Goal: Communication & Community: Answer question/provide support

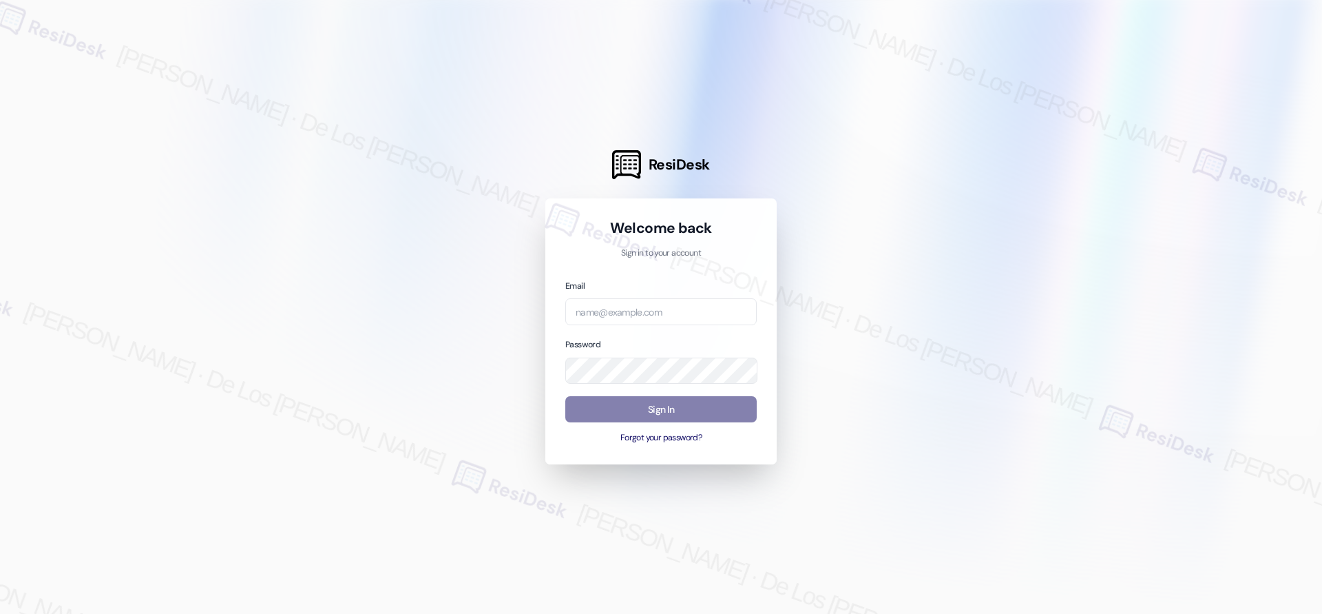
click at [632, 296] on div "Email" at bounding box center [660, 301] width 191 height 47
click at [634, 308] on input "email" at bounding box center [660, 311] width 191 height 27
type input "automated-surveys-park_properties-[PERSON_NAME].[PERSON_NAME]@park_[DOMAIN_NAME]"
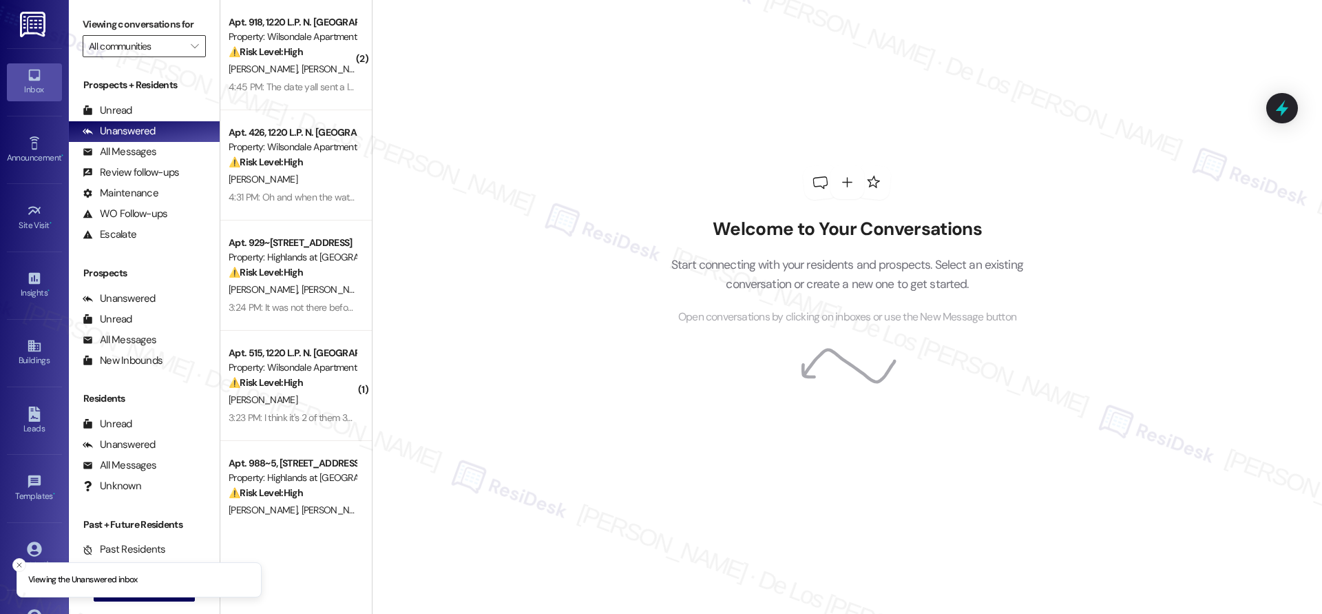
click at [125, 39] on input "All communities" at bounding box center [136, 46] width 95 height 22
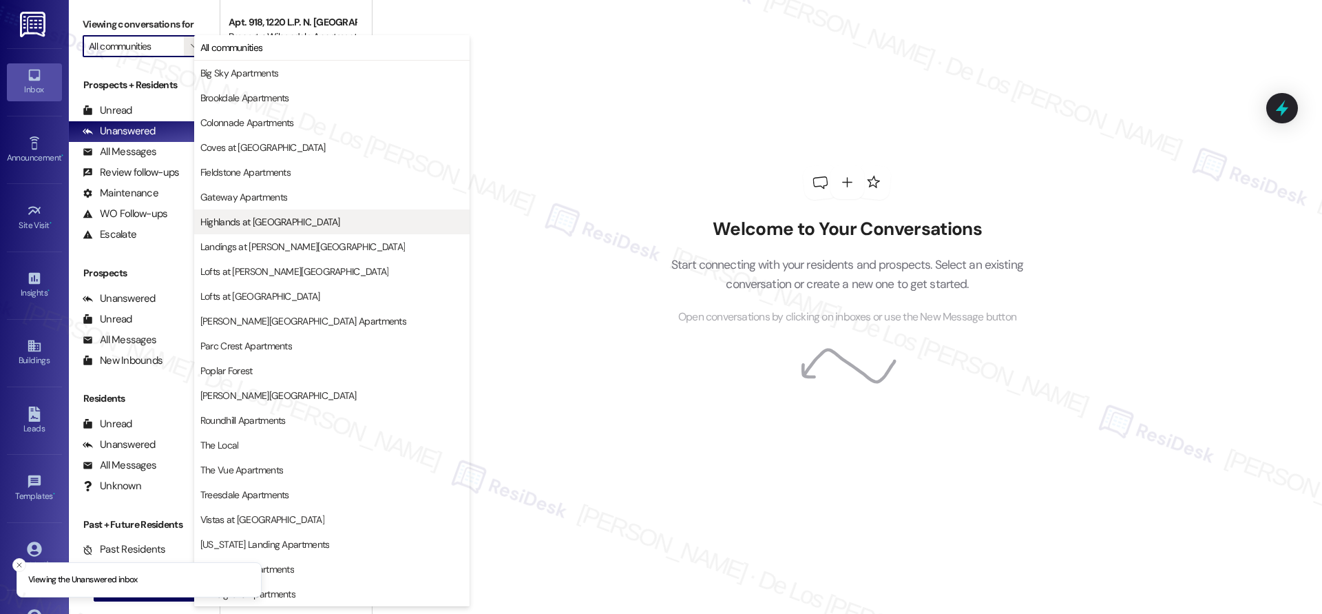
click at [292, 217] on span "Highlands at [GEOGRAPHIC_DATA]" at bounding box center [270, 222] width 140 height 14
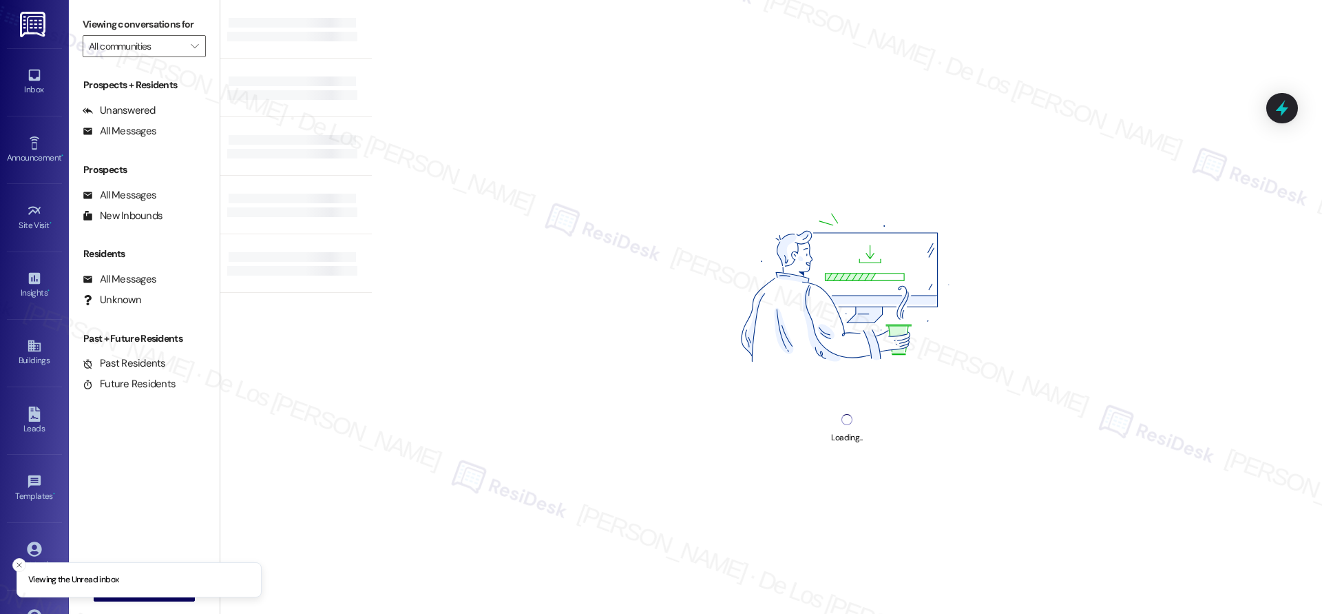
type input "Highlands at [GEOGRAPHIC_DATA]"
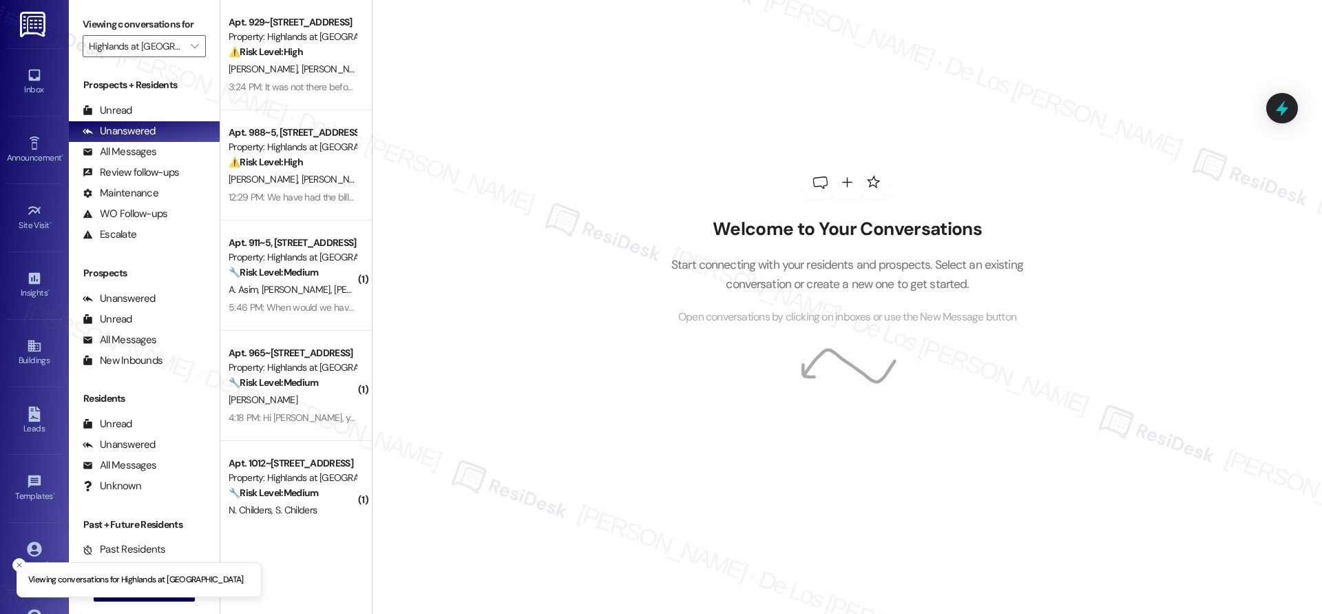
click at [165, 592] on li "Viewing conversations for Highlands at [GEOGRAPHIC_DATA]" at bounding box center [139, 580] width 245 height 36
click at [165, 597] on button " New Message" at bounding box center [145, 590] width 102 height 22
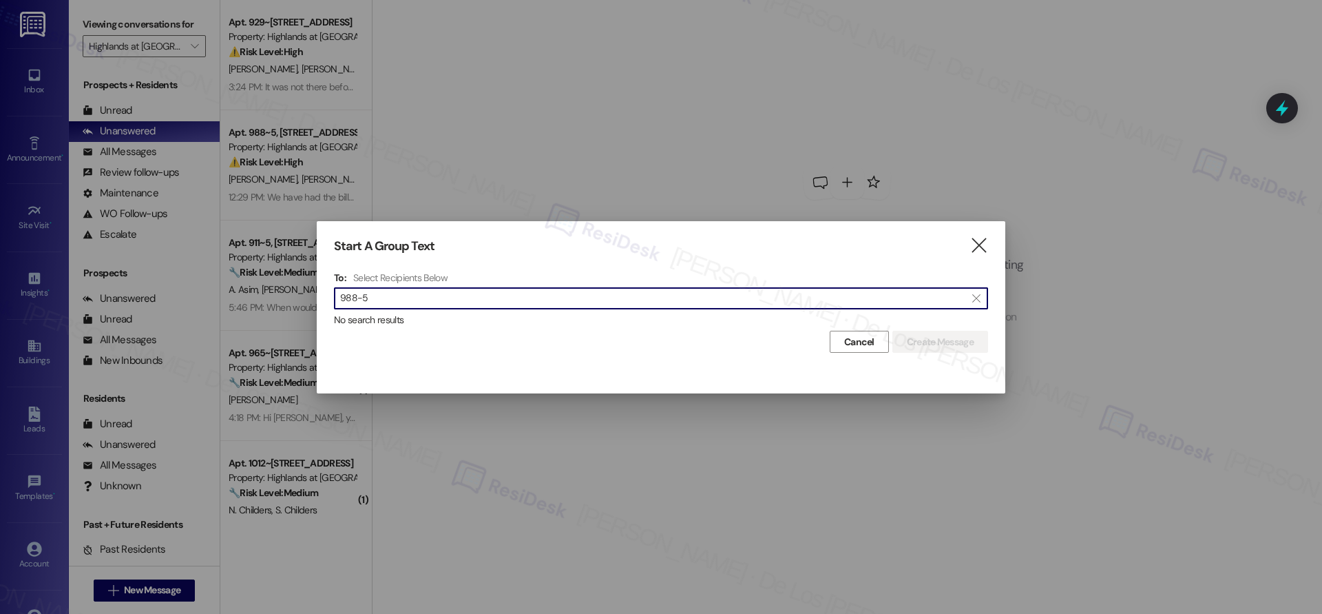
type input "988-5"
drag, startPoint x: 983, startPoint y: 248, endPoint x: 1004, endPoint y: 135, distance: 114.9
click at [983, 247] on icon "" at bounding box center [979, 245] width 19 height 14
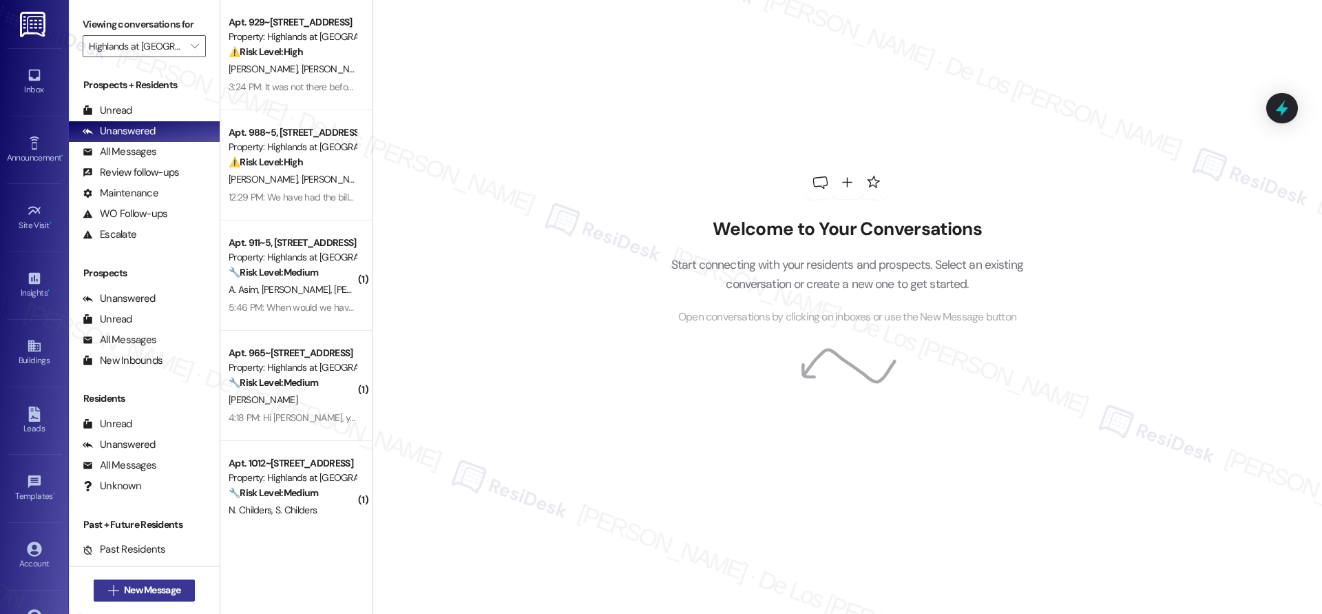
click at [131, 581] on button " New Message" at bounding box center [145, 590] width 102 height 22
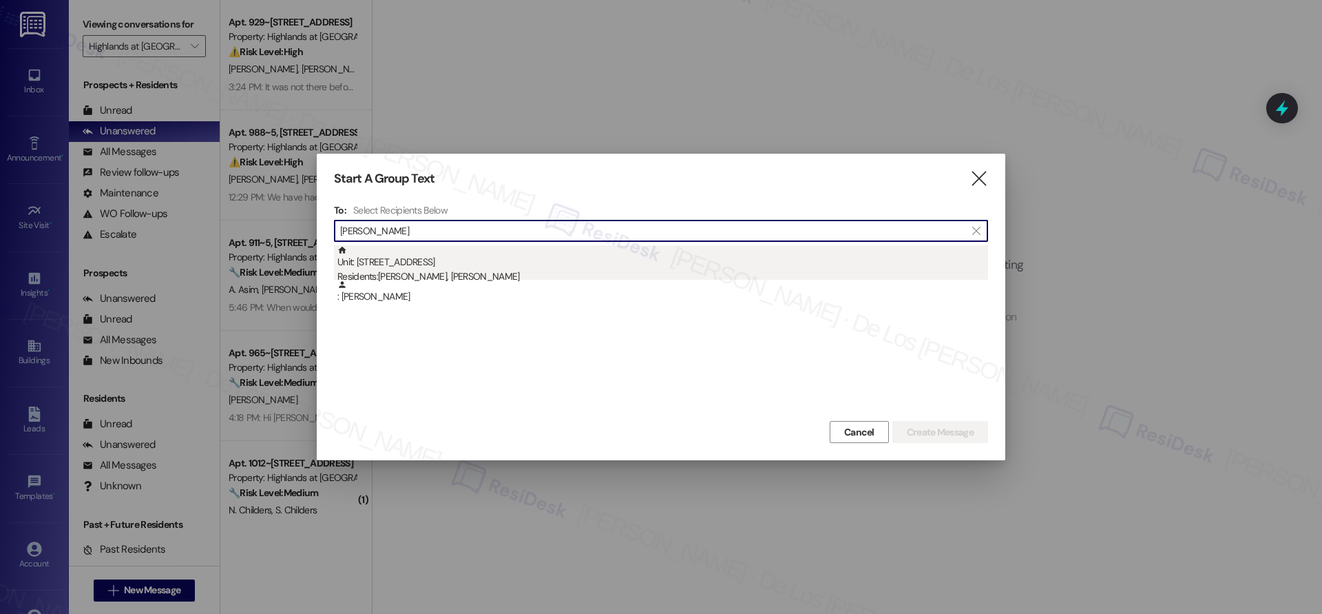
type input "[PERSON_NAME]"
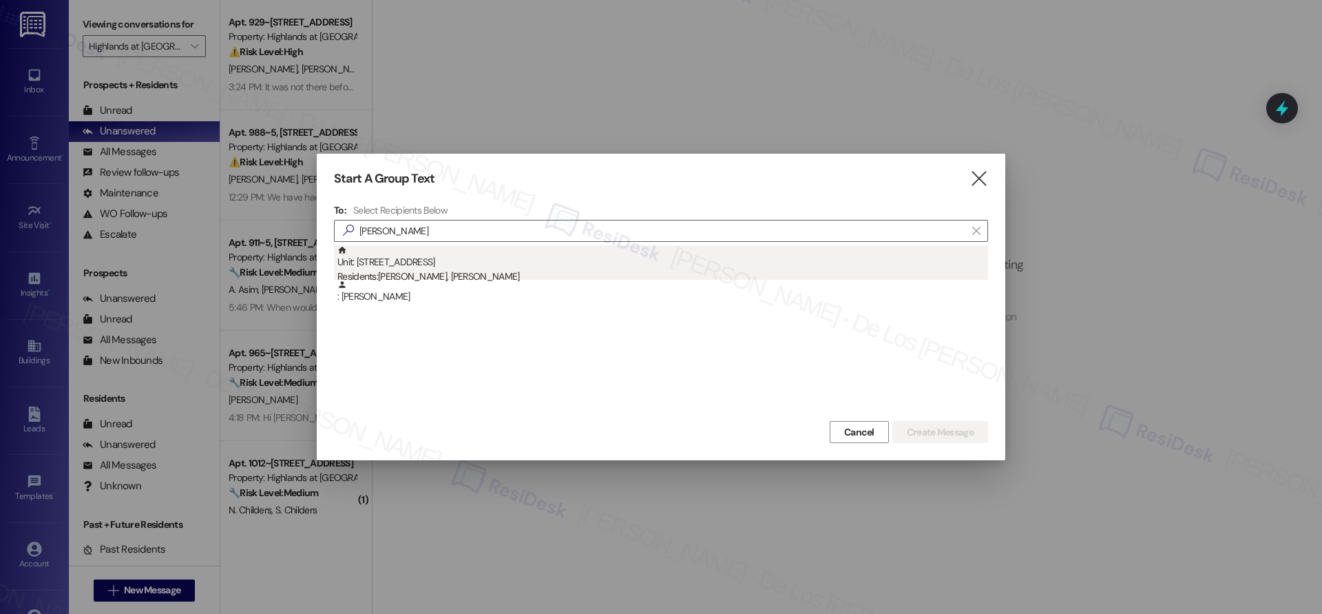
click at [549, 257] on div "Unit: 988~5 - 535 I Blackrock Drive Residents: [PERSON_NAME], [PERSON_NAME]" at bounding box center [662, 264] width 651 height 39
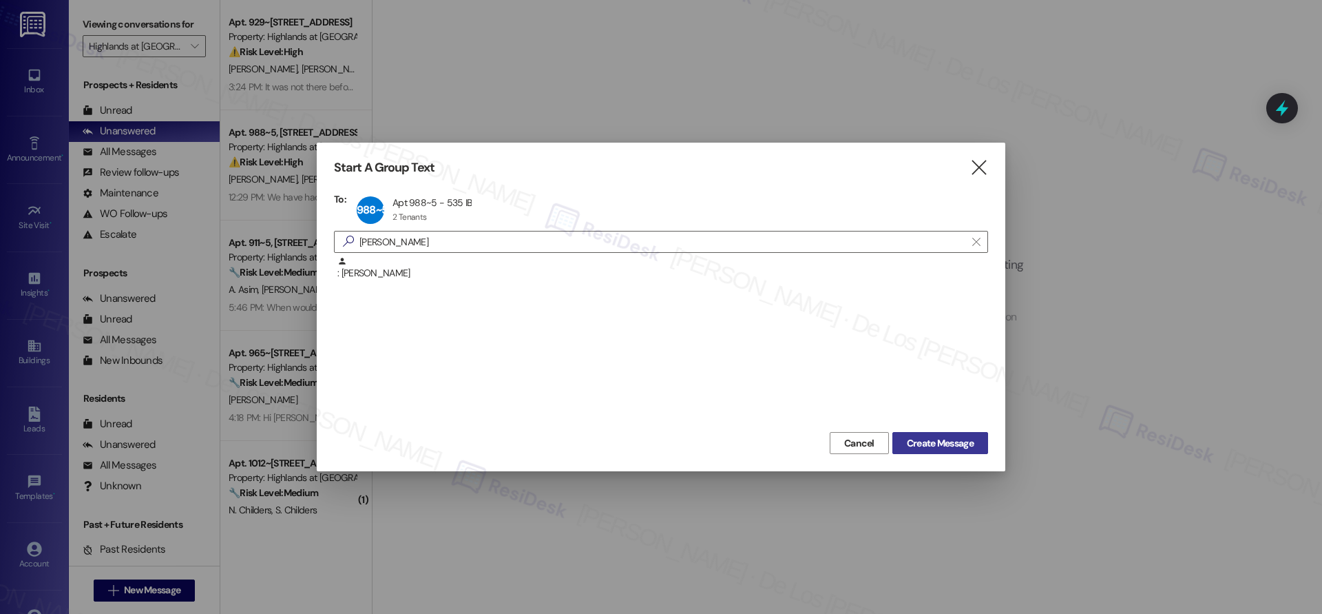
click at [946, 446] on span "Create Message" at bounding box center [940, 443] width 67 height 14
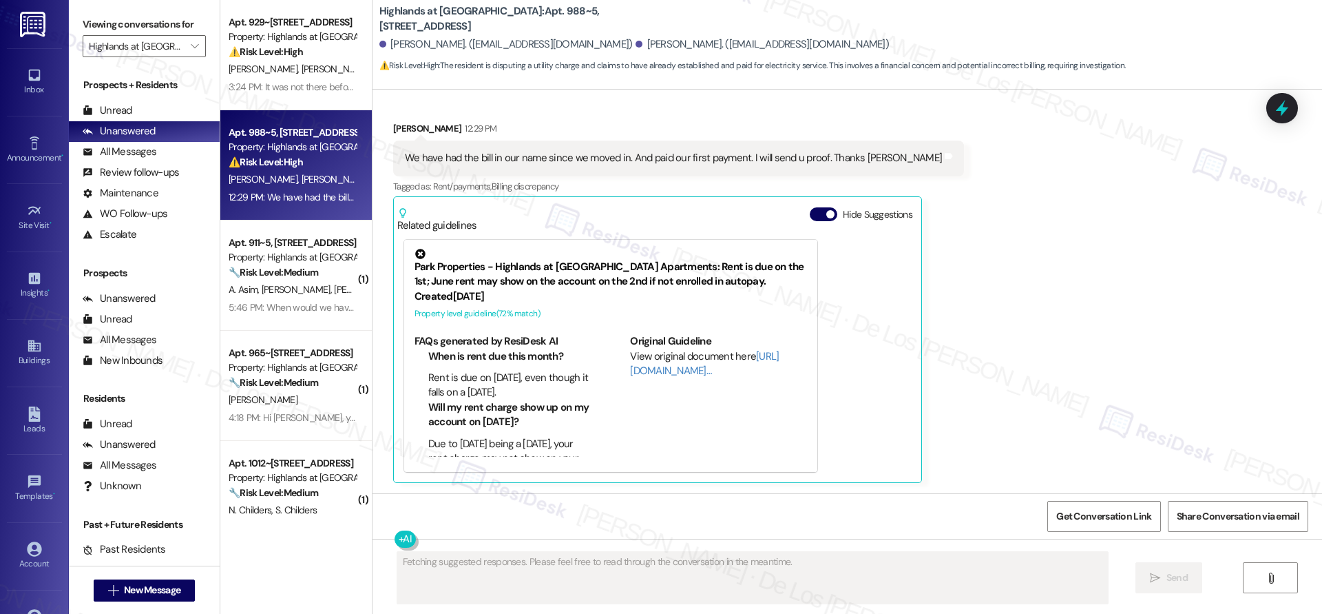
scroll to position [2149, 0]
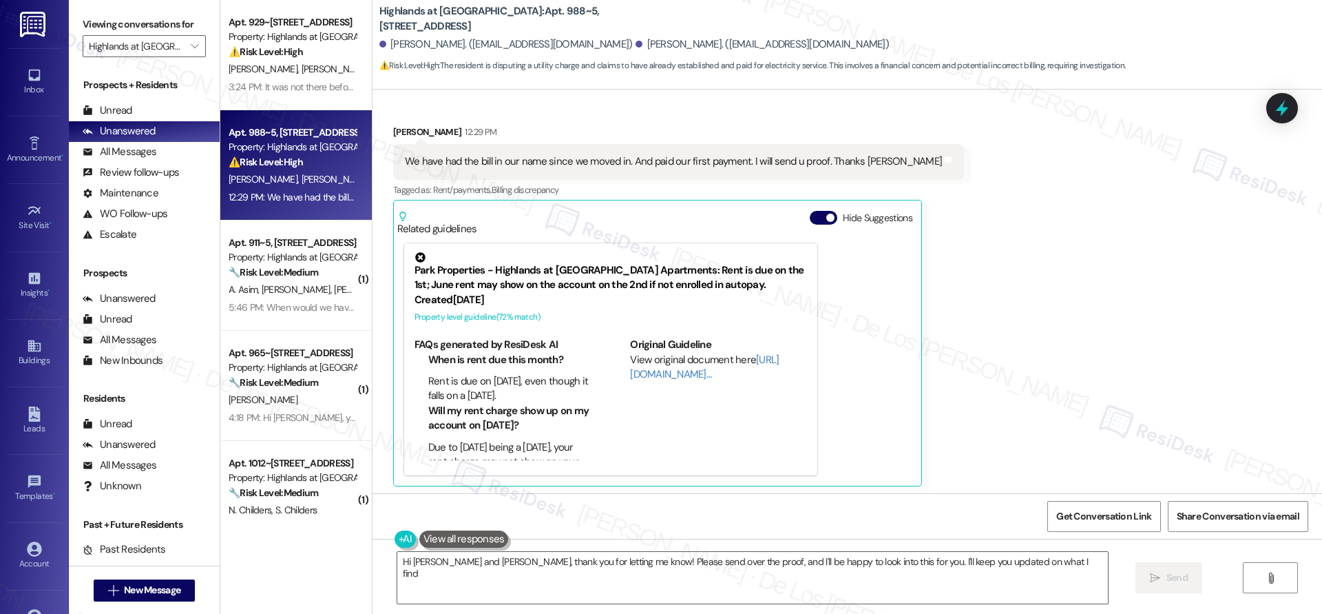
type textarea "Hi [PERSON_NAME] and [PERSON_NAME], thank you for letting me know! Please send …"
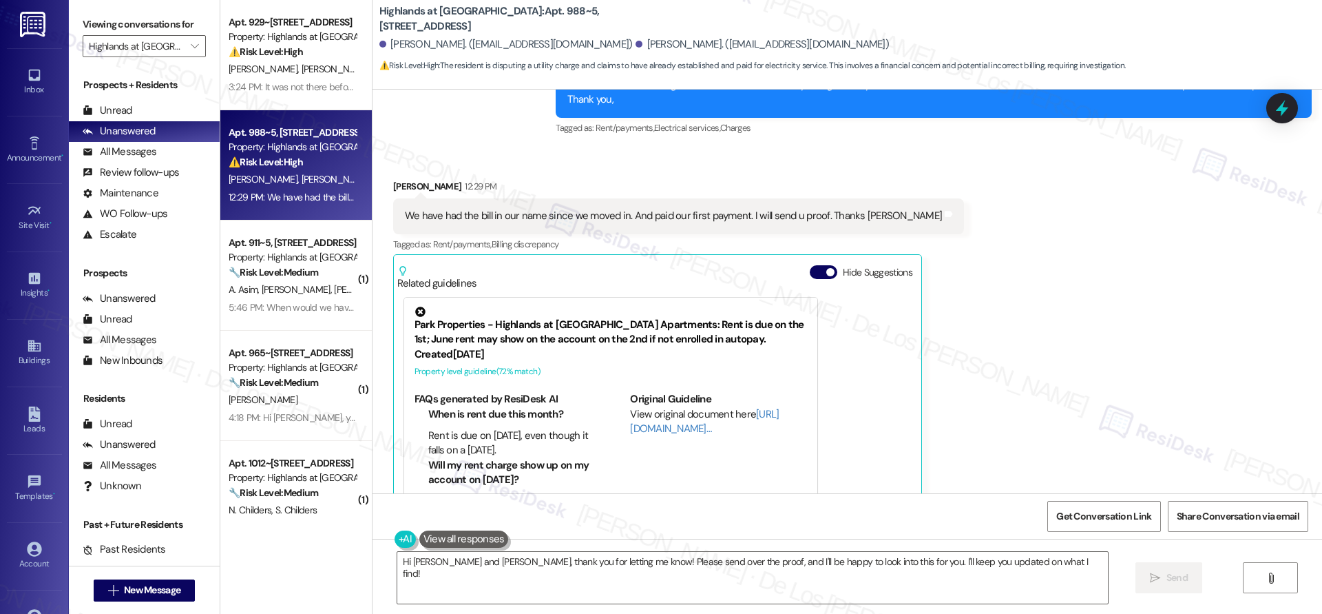
scroll to position [2092, 0]
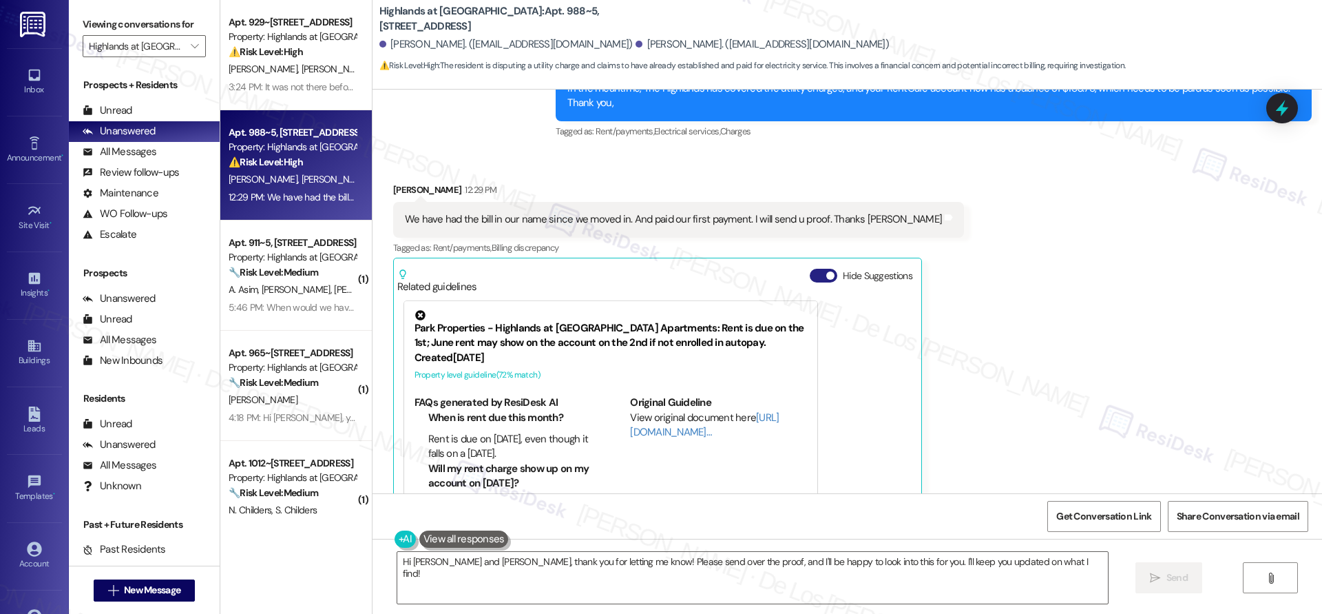
click at [826, 271] on span "button" at bounding box center [830, 275] width 8 height 8
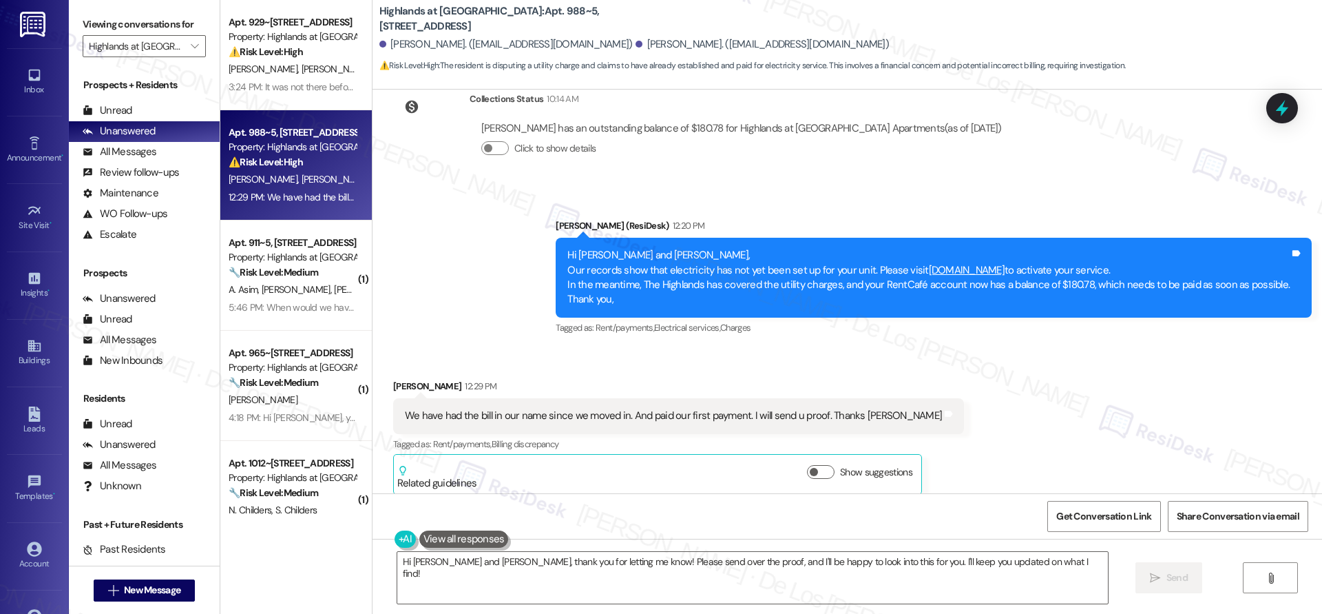
scroll to position [1908, 0]
